Goal: Task Accomplishment & Management: Use online tool/utility

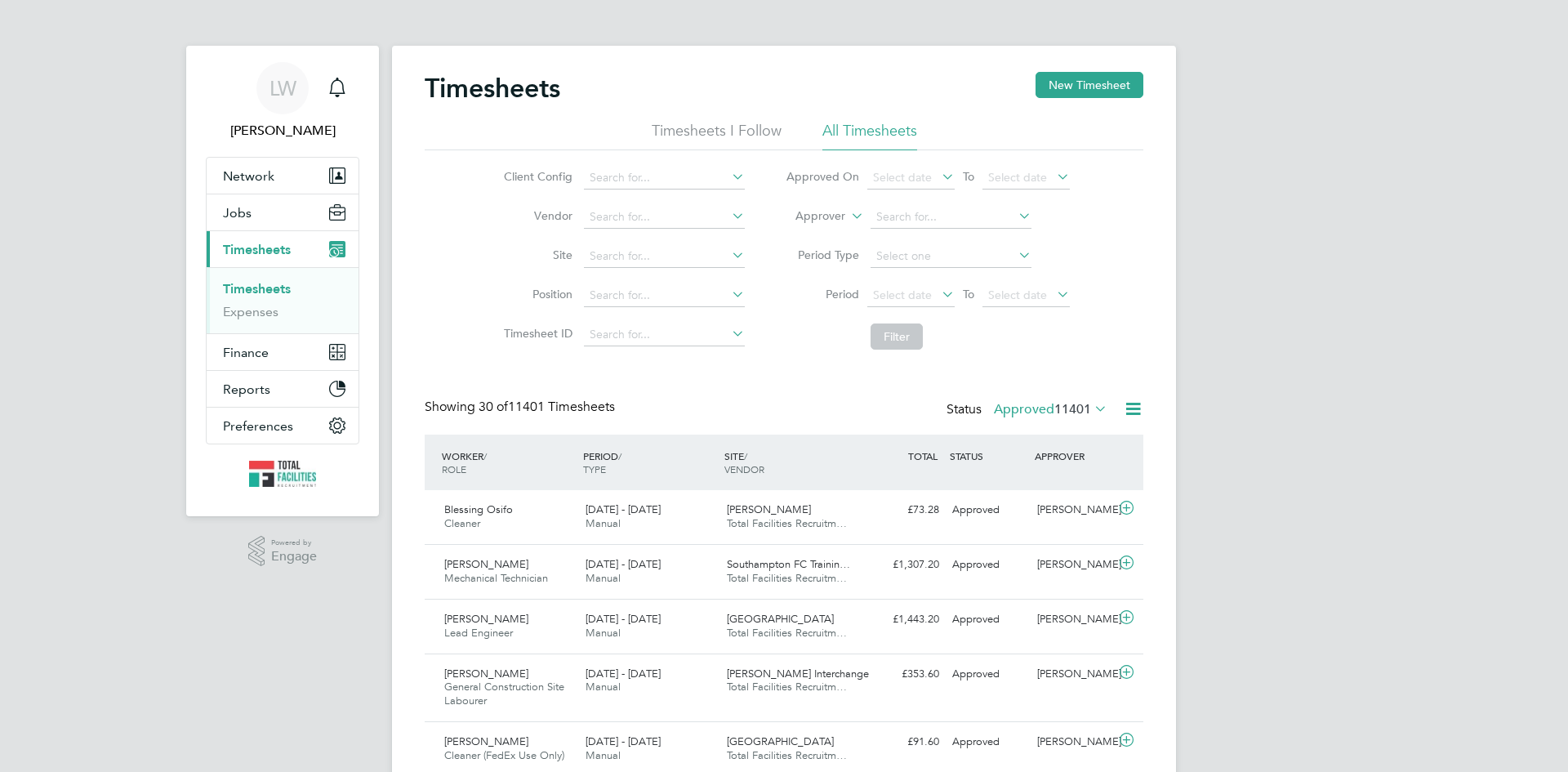
click at [1085, 410] on span "11401" at bounding box center [1072, 408] width 37 height 16
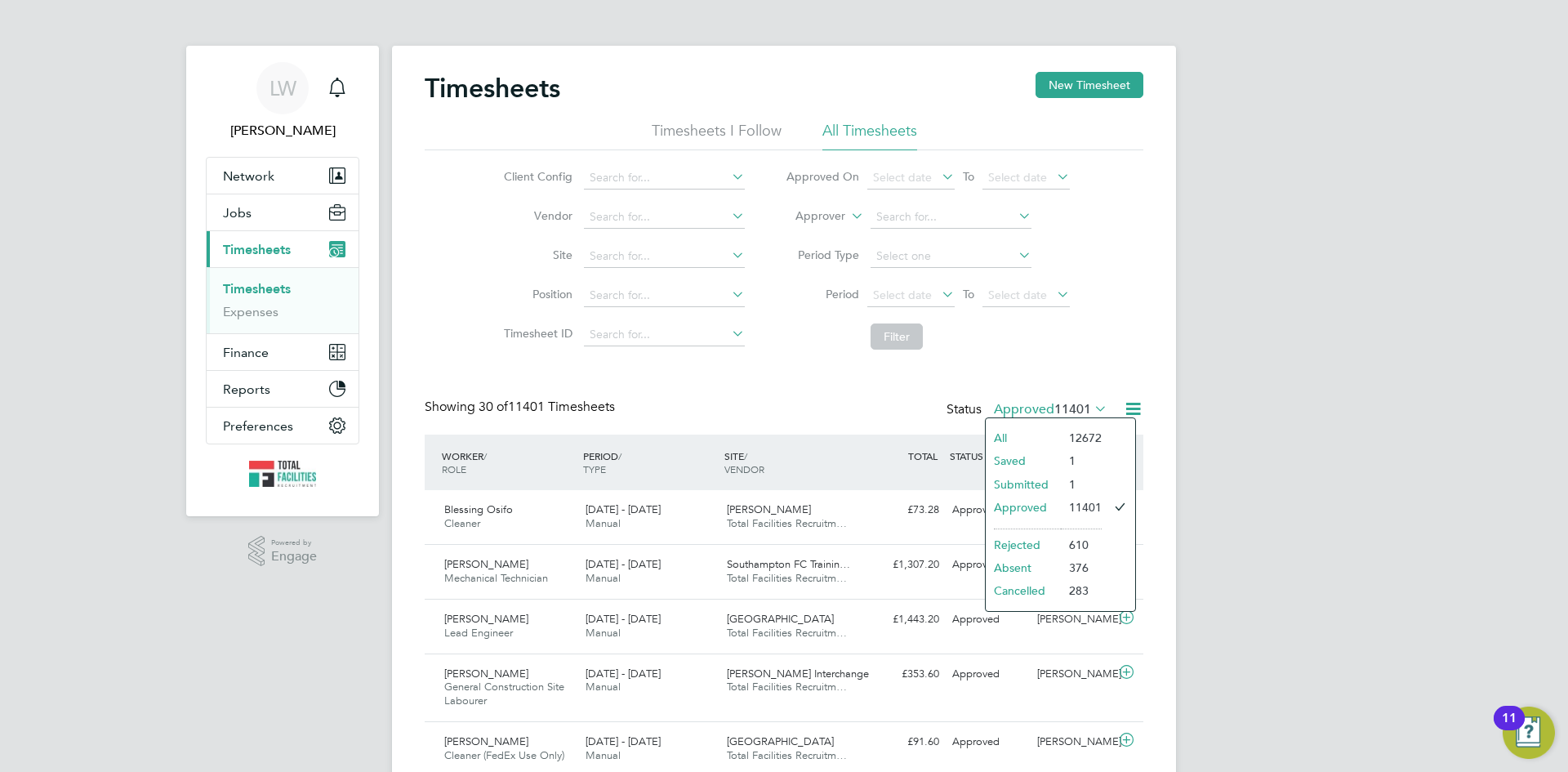
click at [1030, 476] on li "Submitted" at bounding box center [1023, 484] width 75 height 23
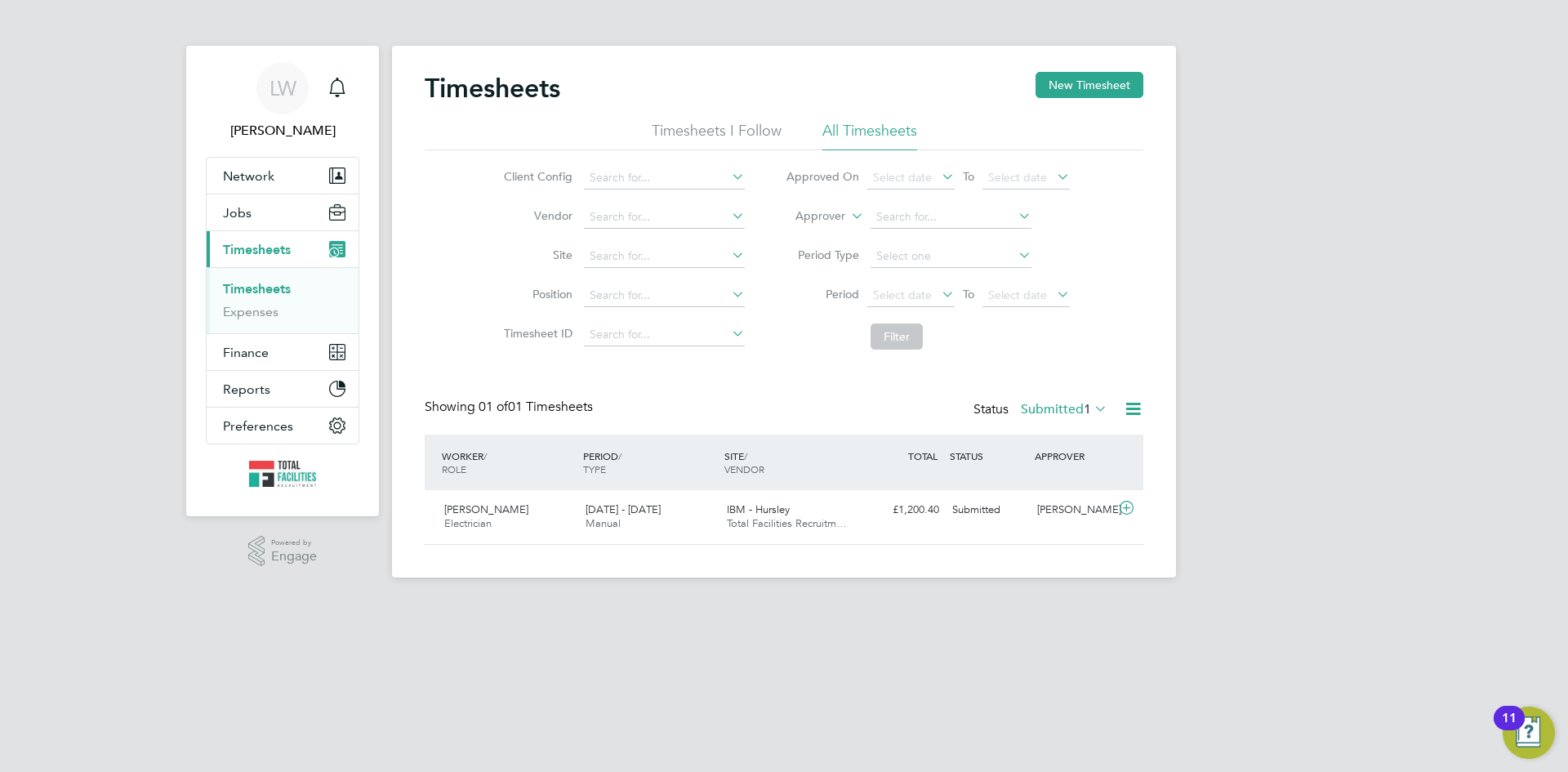
click at [1131, 405] on icon at bounding box center [1133, 409] width 21 height 21
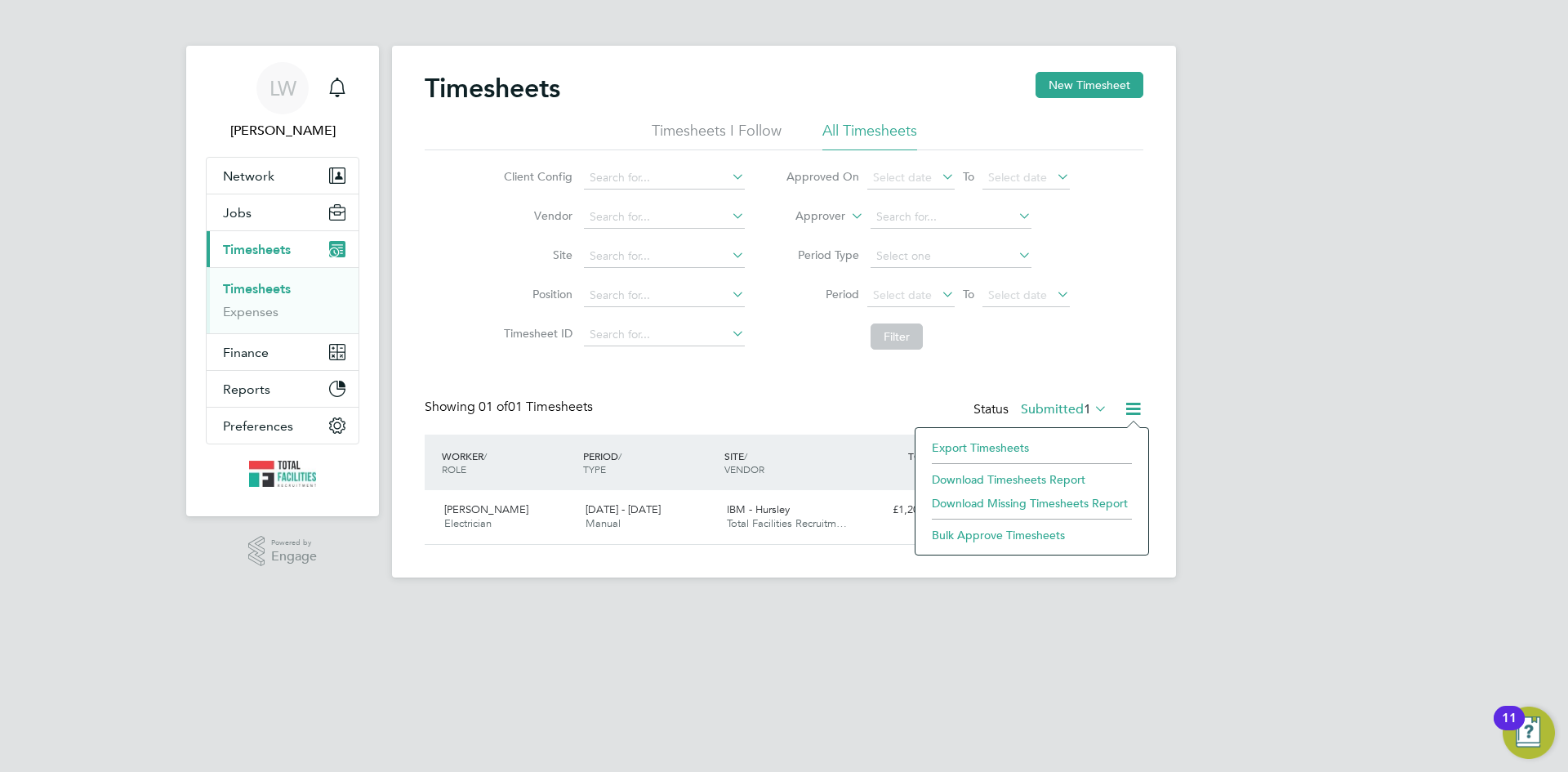
click at [994, 452] on li "Export Timesheets" at bounding box center [1031, 448] width 217 height 23
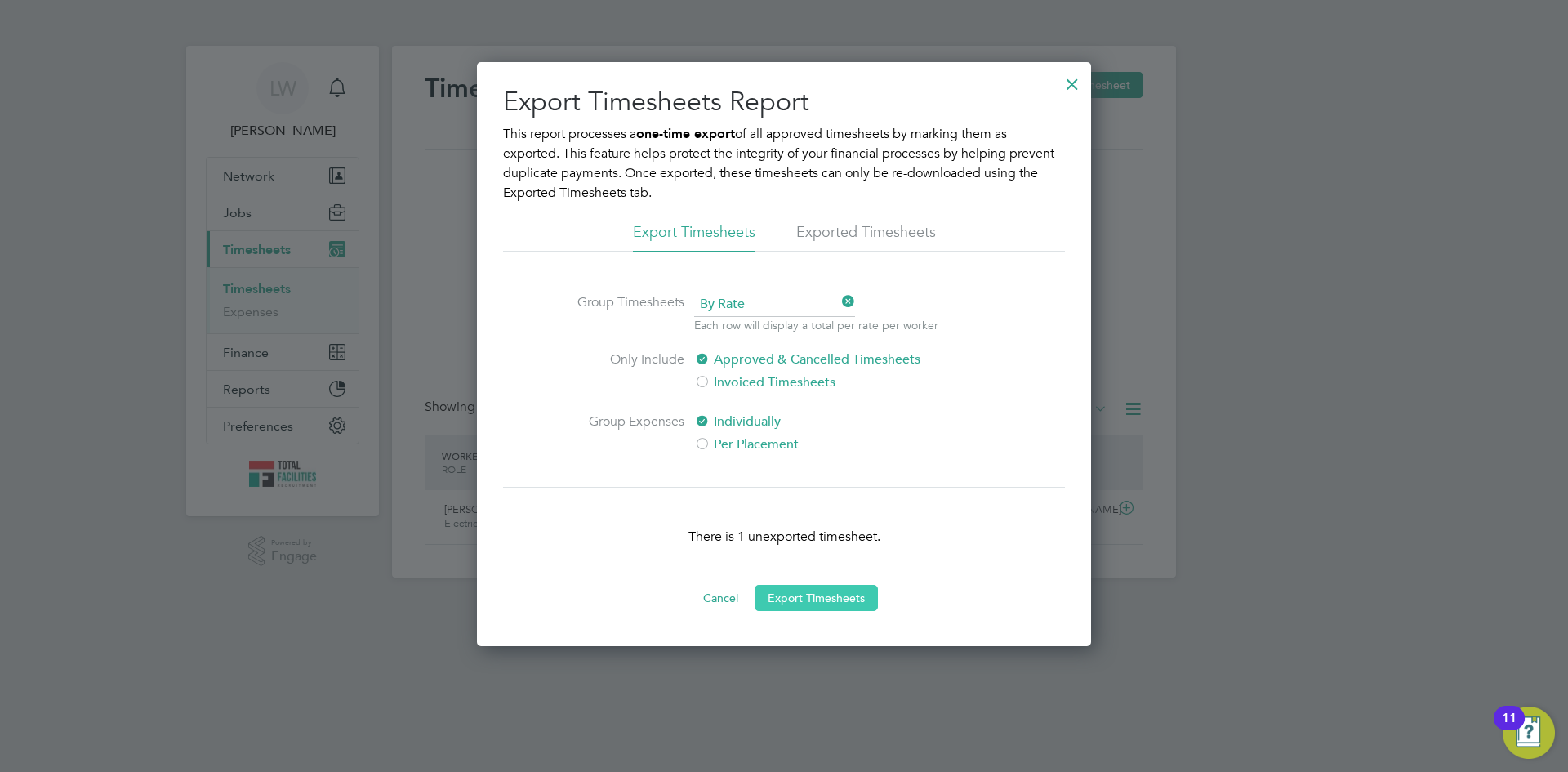
click at [847, 599] on button "Export Timesheets" at bounding box center [816, 599] width 123 height 27
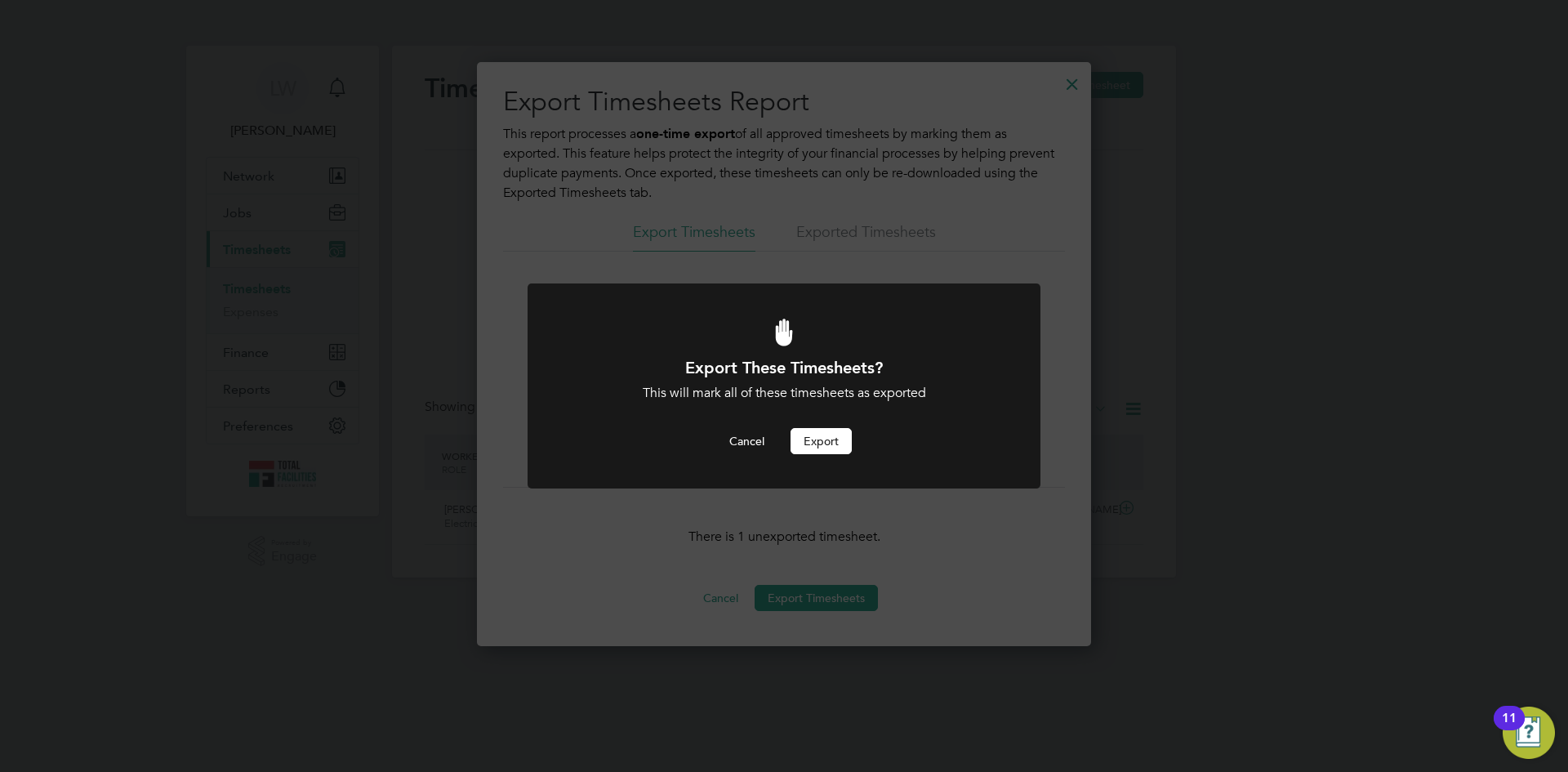
click at [831, 441] on button "Export" at bounding box center [821, 441] width 62 height 27
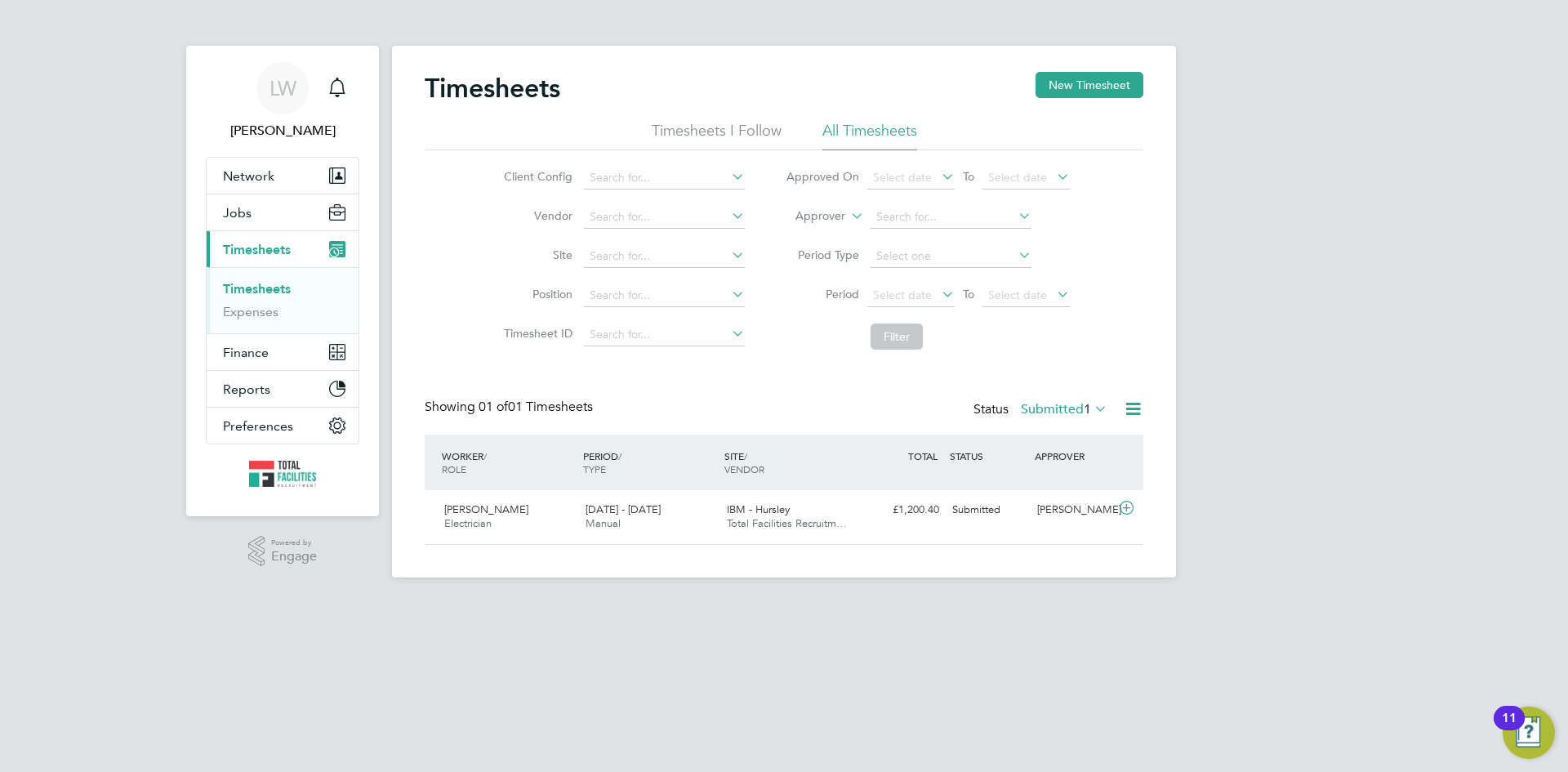
click at [1083, 412] on span "1" at bounding box center [1087, 408] width 8 height 16
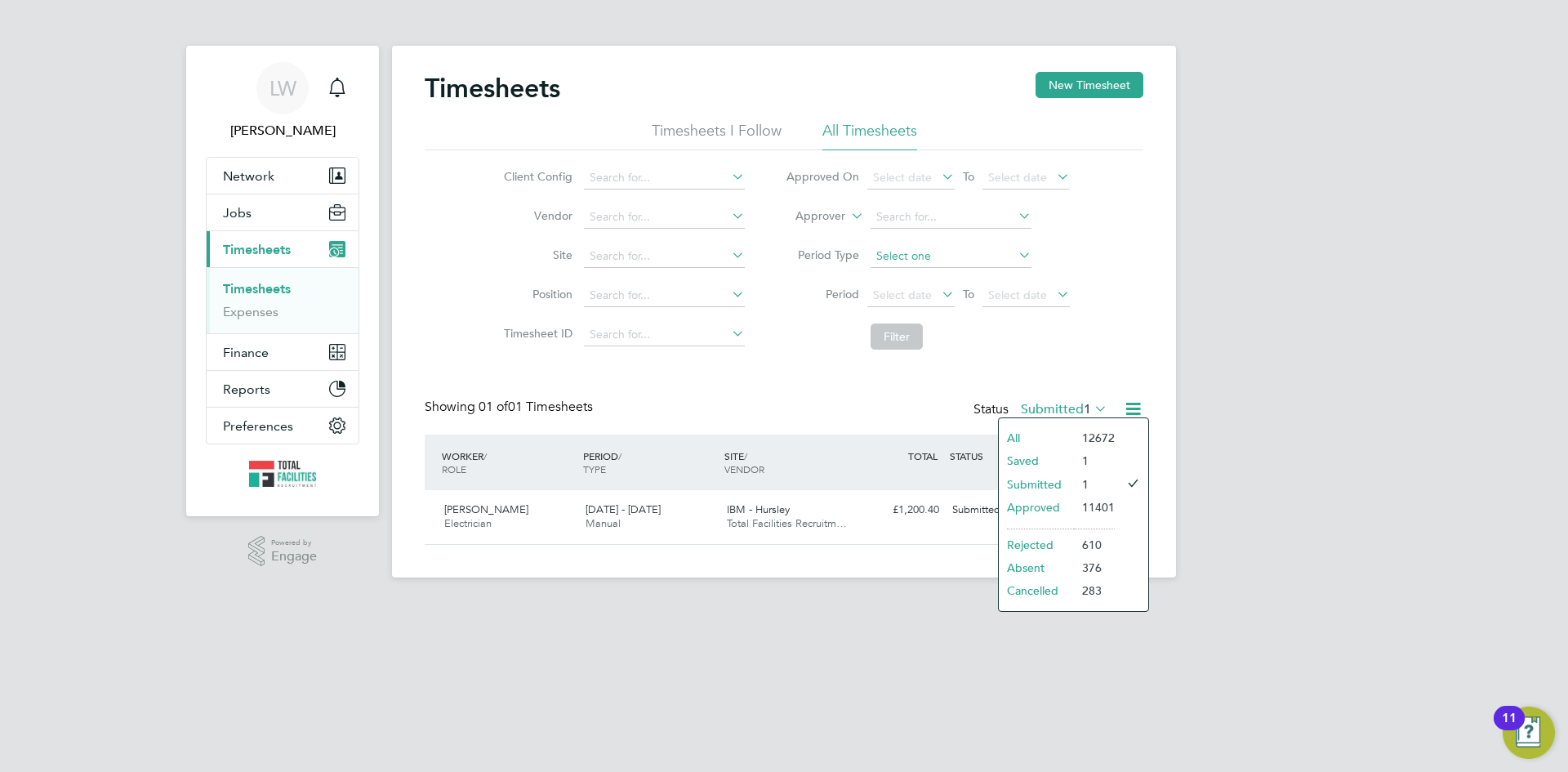
click at [1011, 510] on li "Approved" at bounding box center [1036, 508] width 75 height 23
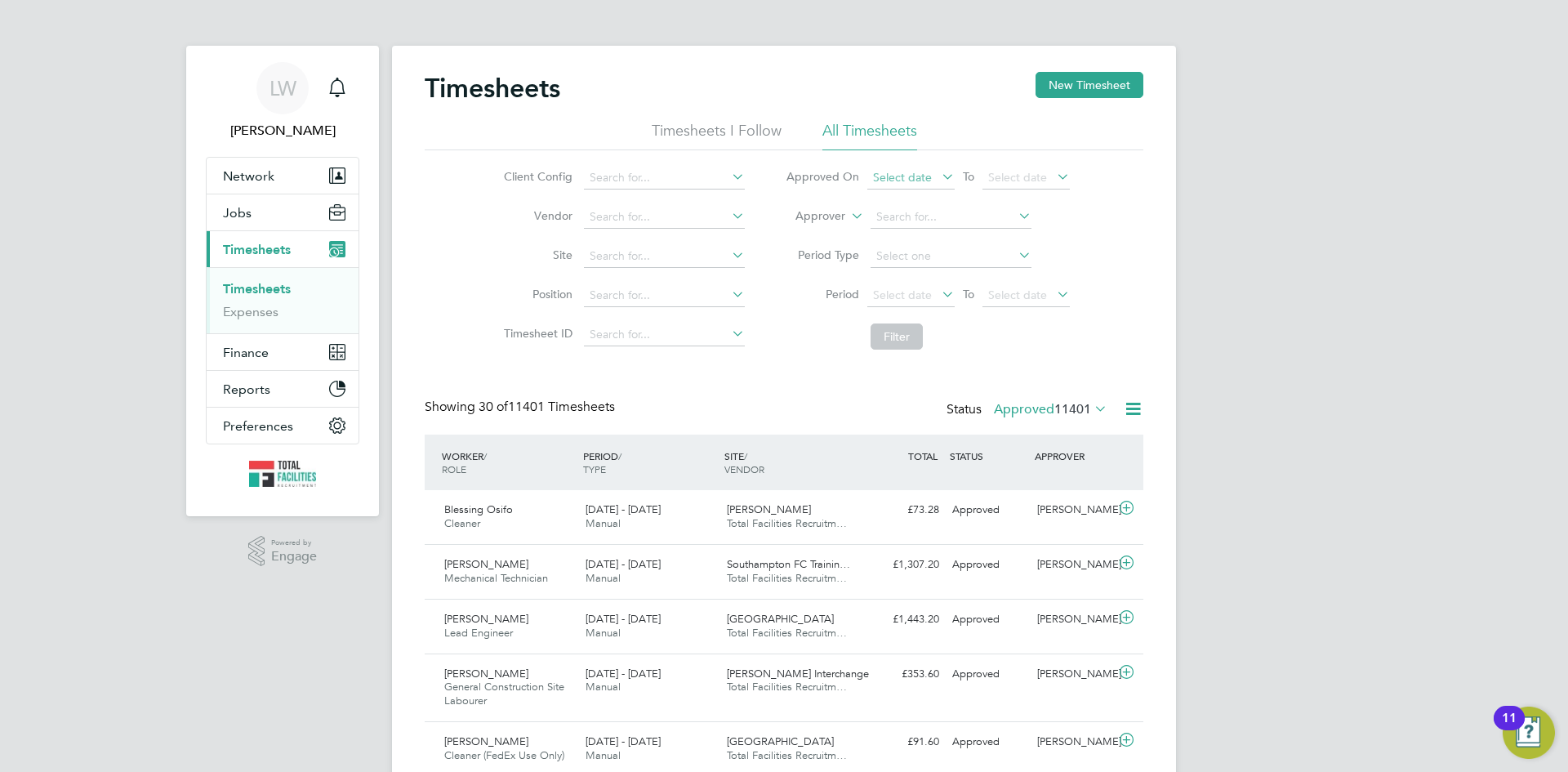
click at [924, 169] on span "Select date" at bounding box center [911, 178] width 87 height 22
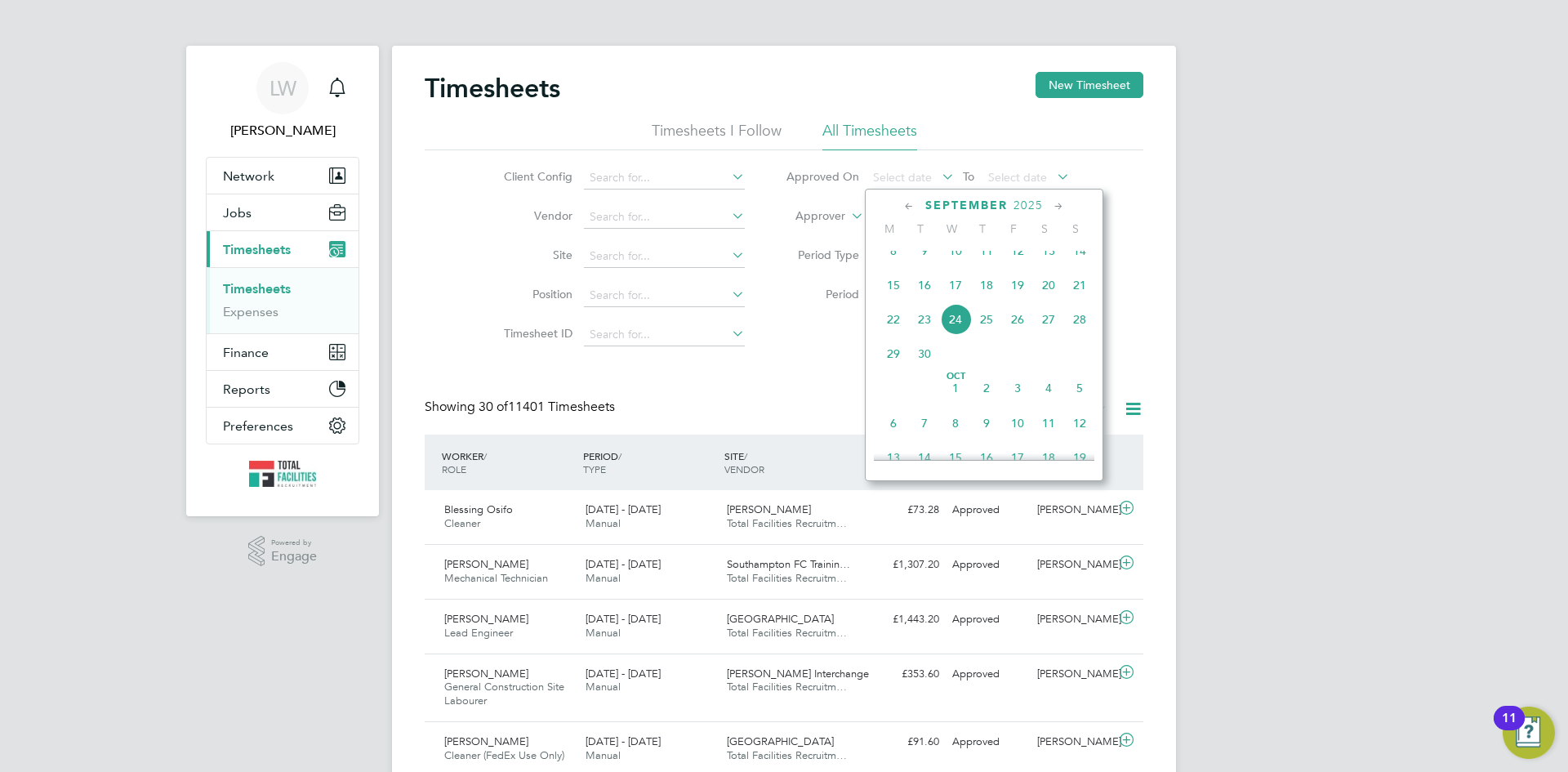
click at [956, 335] on span "24" at bounding box center [955, 319] width 31 height 31
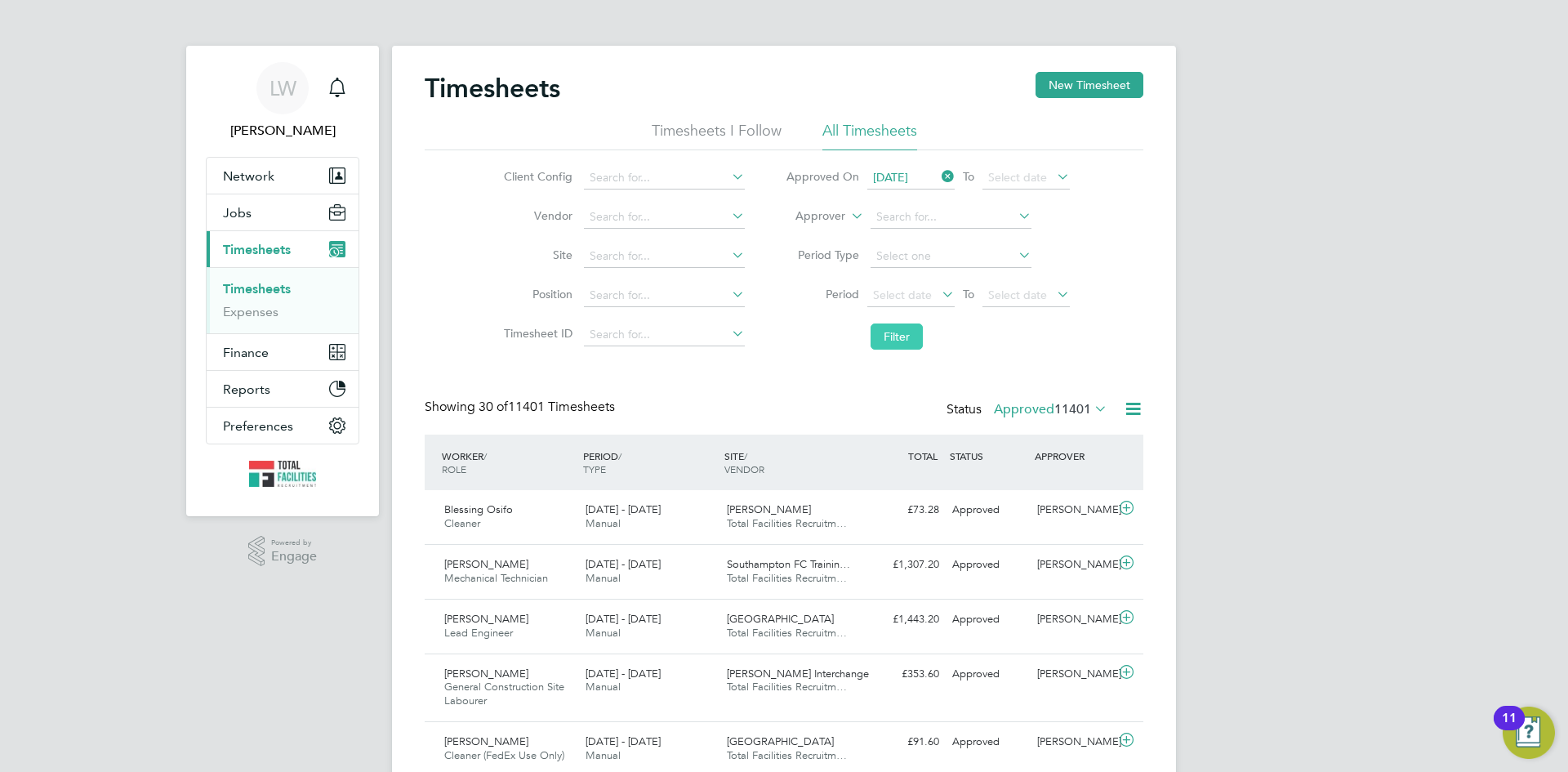
click at [891, 333] on button "Filter" at bounding box center [896, 337] width 52 height 27
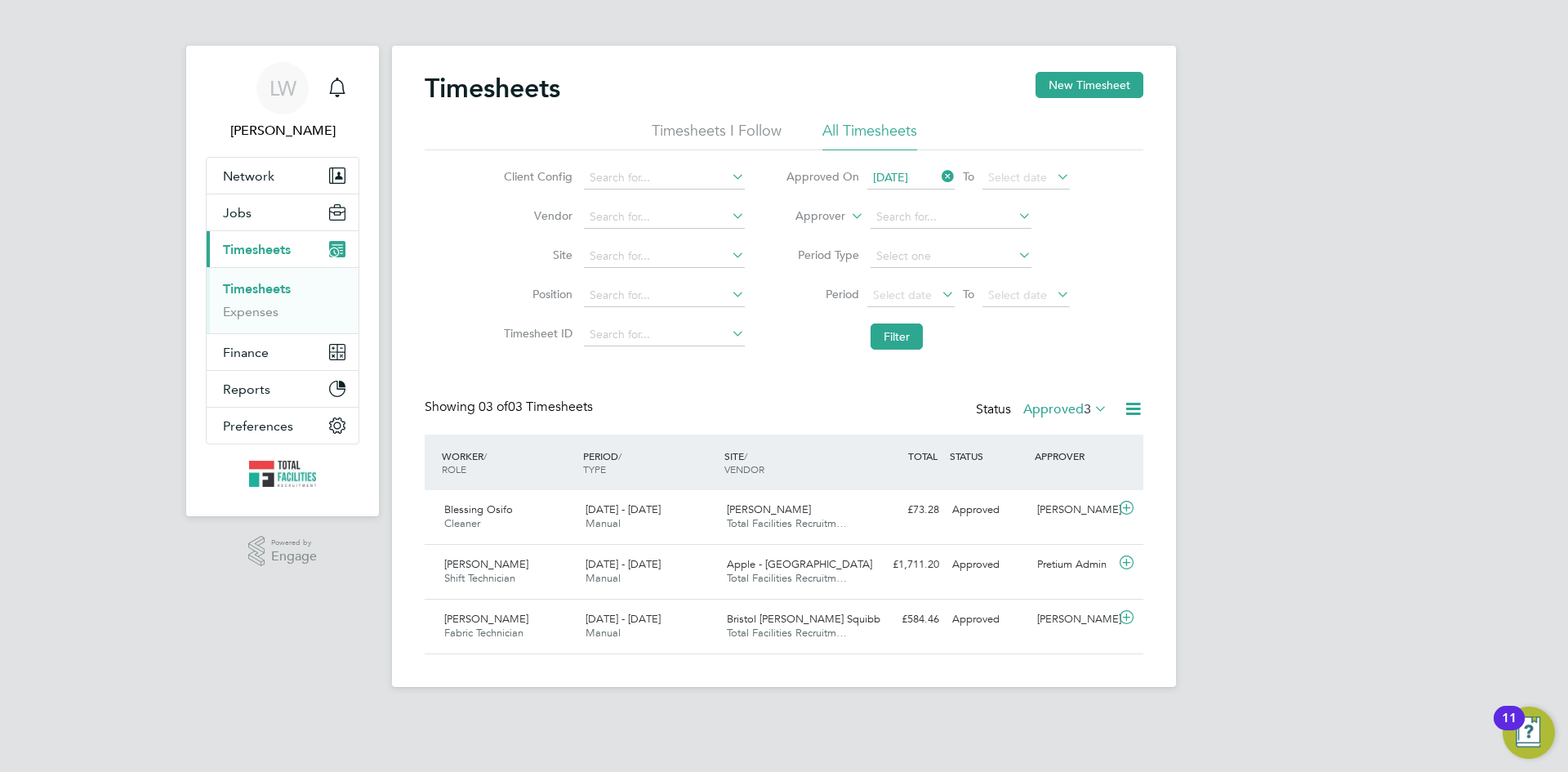
click at [1133, 408] on icon at bounding box center [1133, 409] width 21 height 21
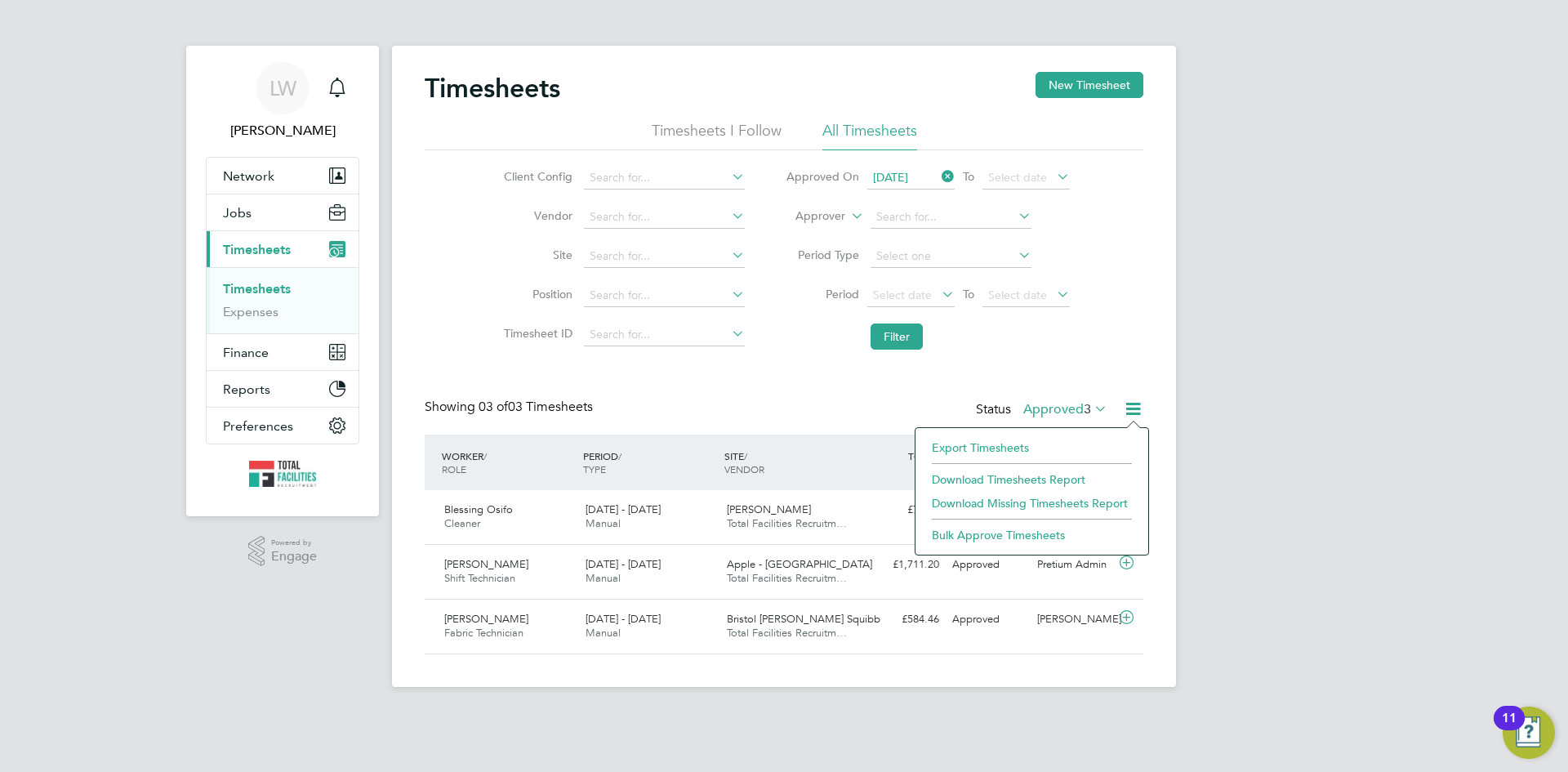
click at [1020, 476] on li "Download Timesheets Report" at bounding box center [1031, 479] width 217 height 23
